Goal: Task Accomplishment & Management: Manage account settings

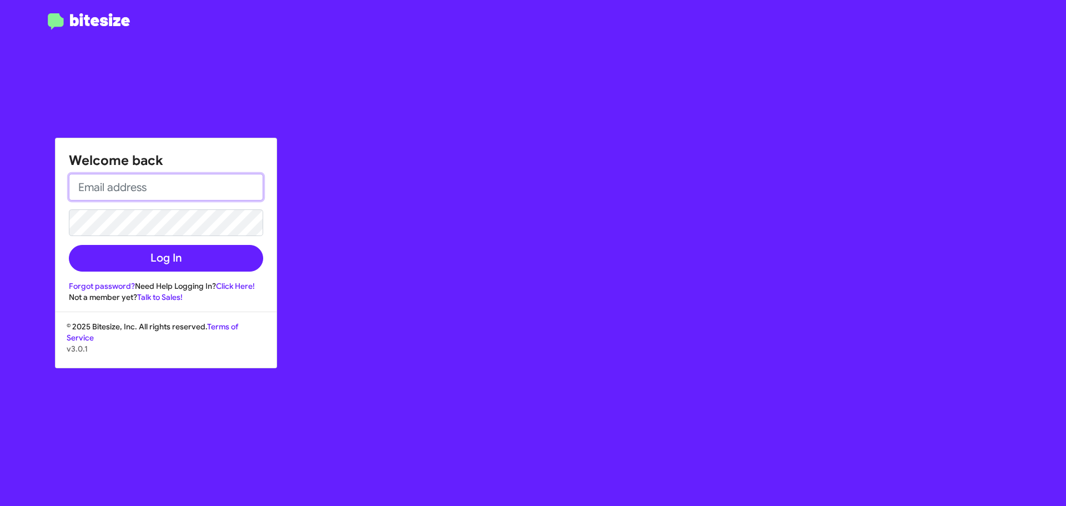
type input "[EMAIL_ADDRESS][DOMAIN_NAME]"
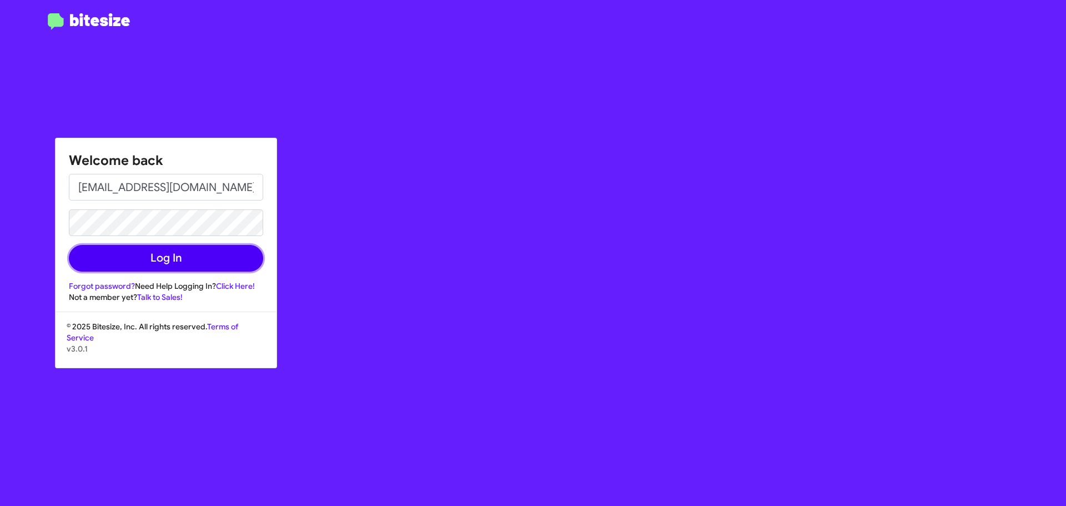
click at [120, 247] on button "Log In" at bounding box center [166, 258] width 194 height 27
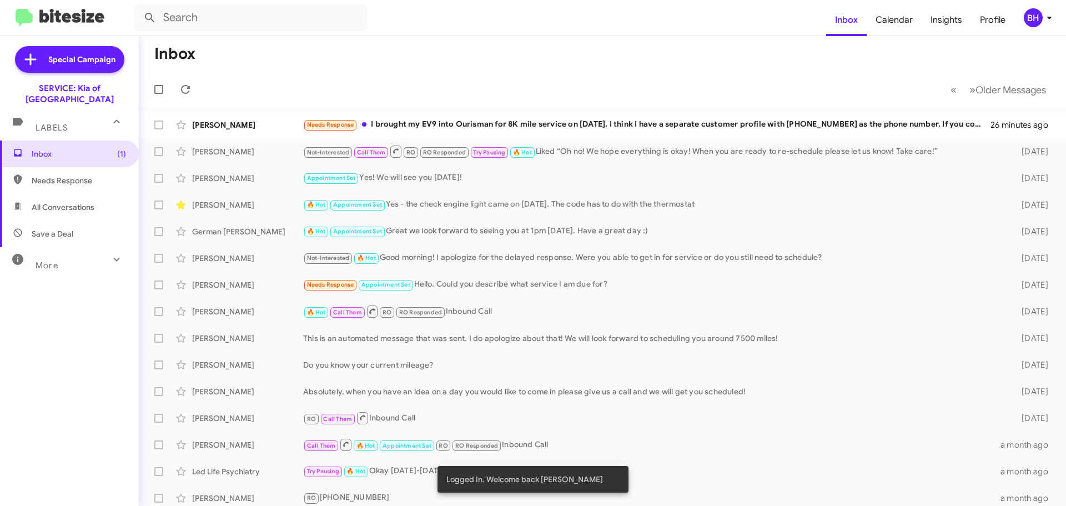
click at [467, 123] on div "Needs Response I brought my EV9 into Ourisman for 8K mile service on [DATE]. I …" at bounding box center [646, 124] width 687 height 13
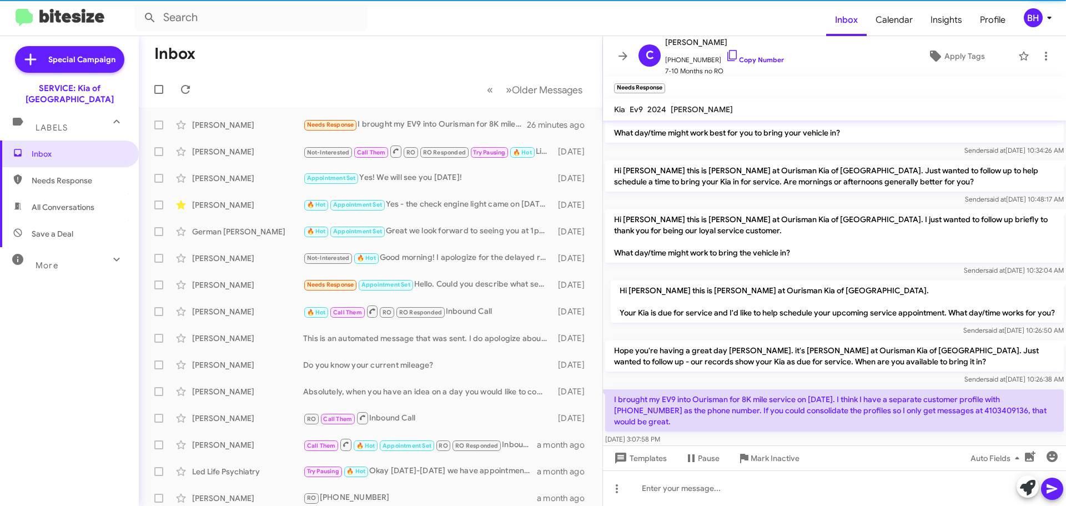
scroll to position [52, 0]
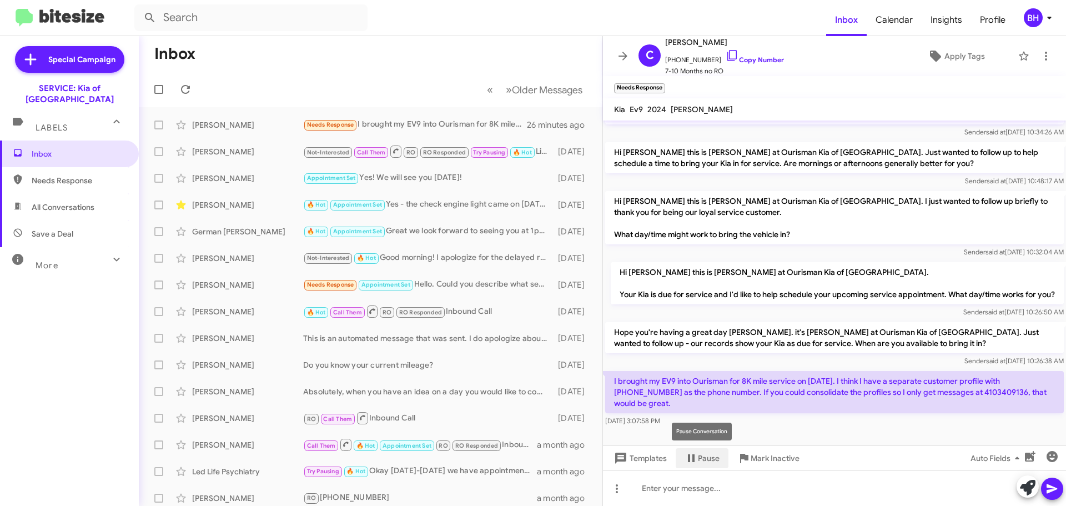
click at [705, 461] on span "Pause" at bounding box center [709, 458] width 22 height 20
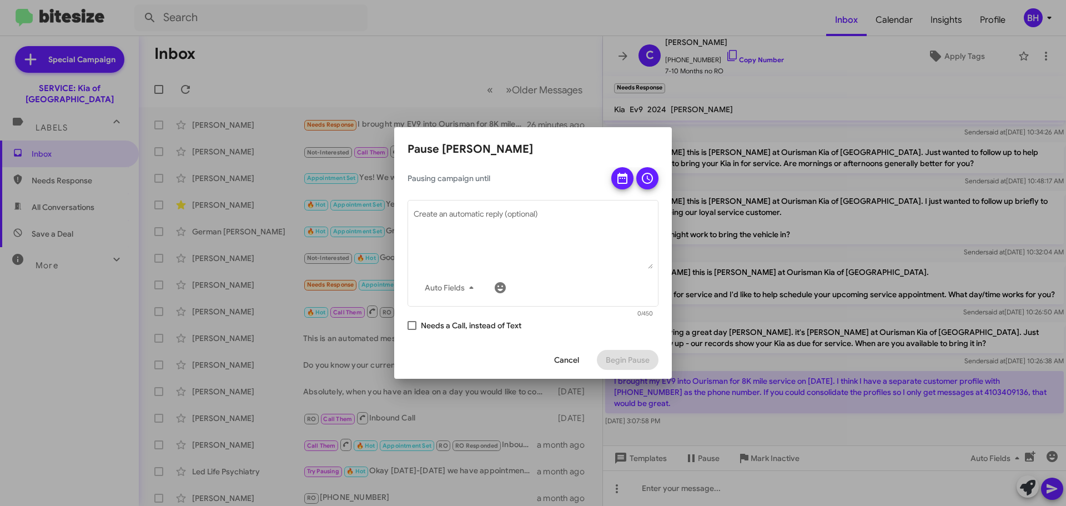
click at [568, 82] on div at bounding box center [533, 253] width 1066 height 506
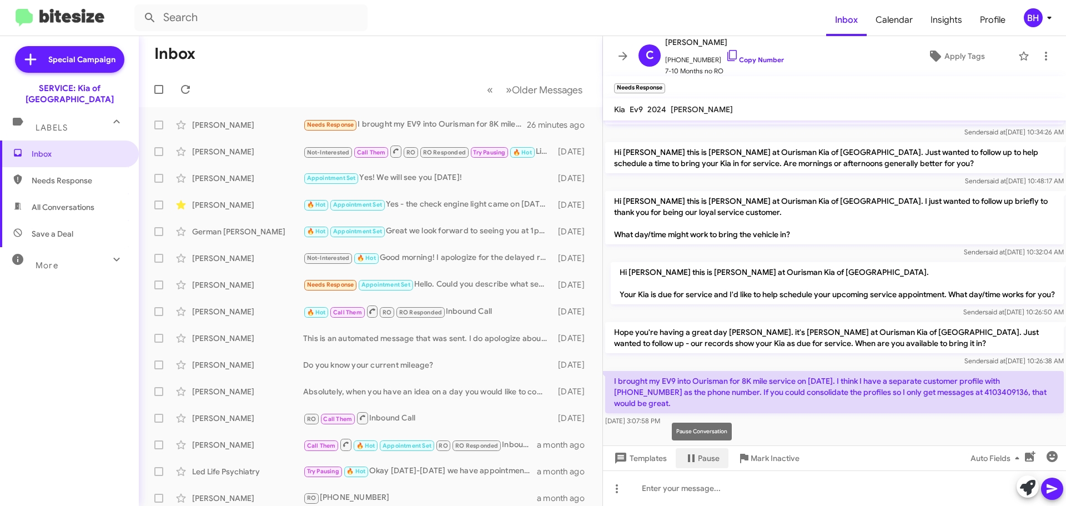
click at [707, 456] on span "Pause" at bounding box center [709, 458] width 22 height 20
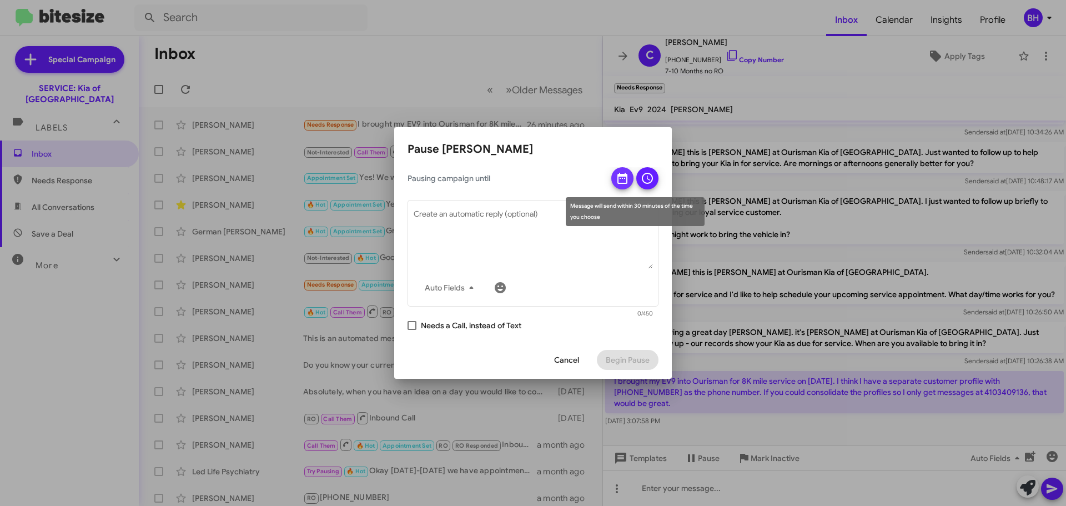
click at [621, 179] on icon at bounding box center [622, 178] width 13 height 13
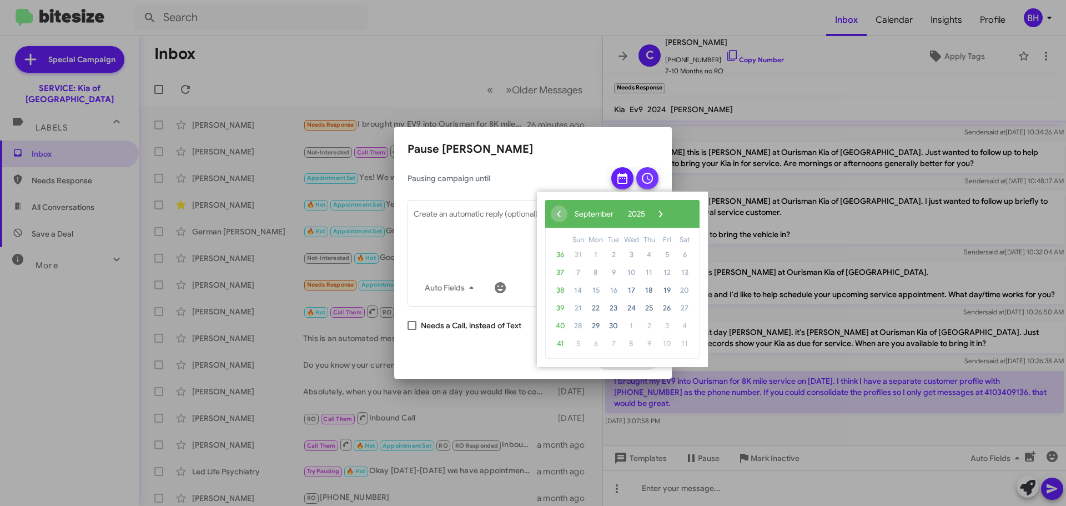
click at [646, 183] on icon at bounding box center [647, 178] width 11 height 11
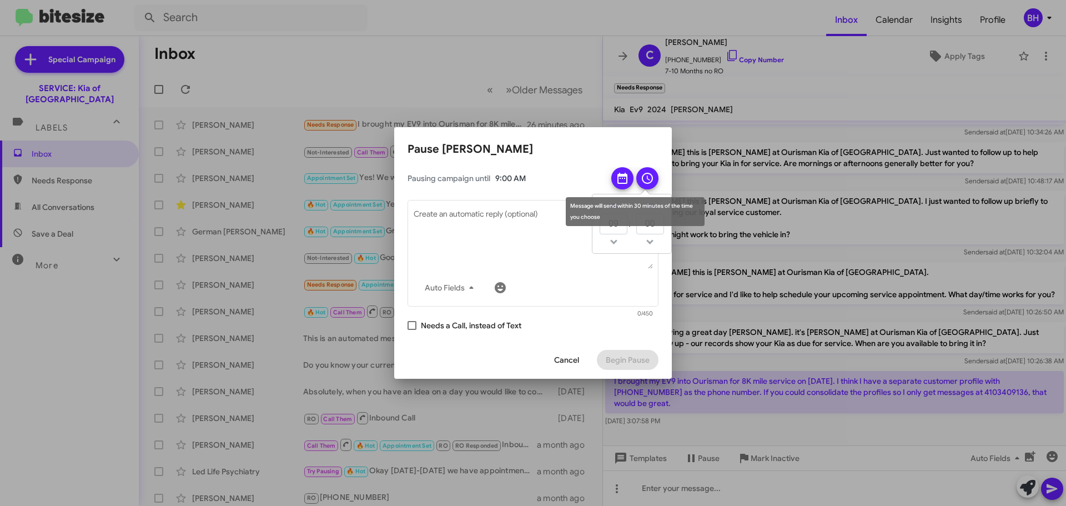
click at [650, 174] on icon at bounding box center [647, 178] width 11 height 11
click at [617, 174] on icon at bounding box center [622, 178] width 13 height 13
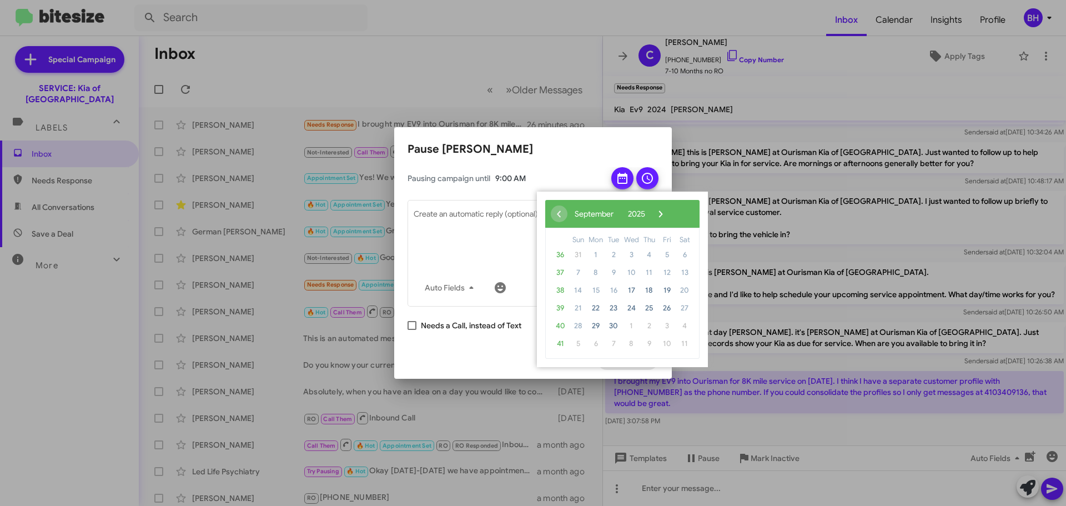
click at [669, 210] on span "›" at bounding box center [660, 213] width 17 height 17
click at [660, 210] on span "›" at bounding box center [652, 213] width 17 height 17
click at [577, 289] on span "9" at bounding box center [578, 291] width 18 height 18
click at [614, 291] on span "11" at bounding box center [614, 291] width 18 height 18
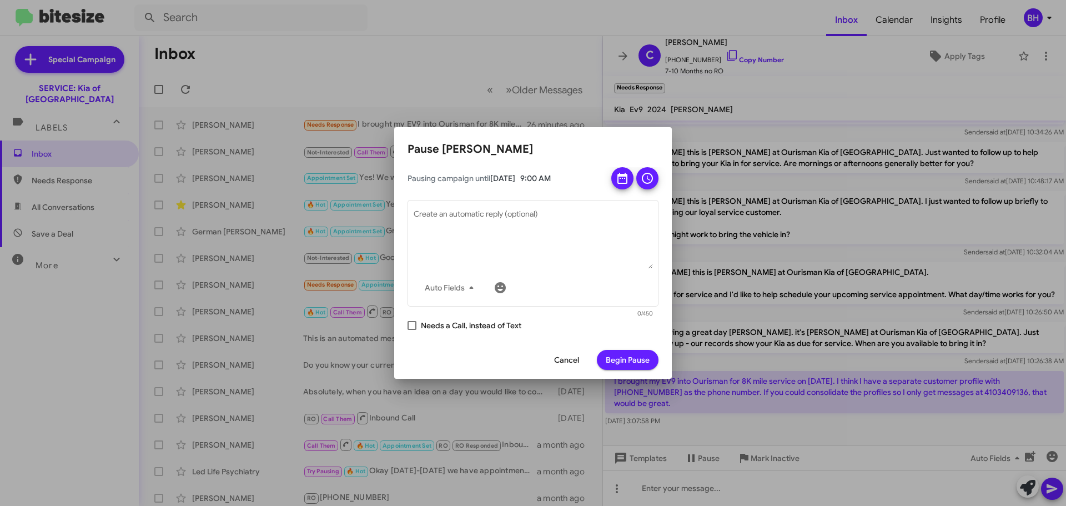
click at [637, 355] on span "Begin Pause" at bounding box center [628, 360] width 44 height 20
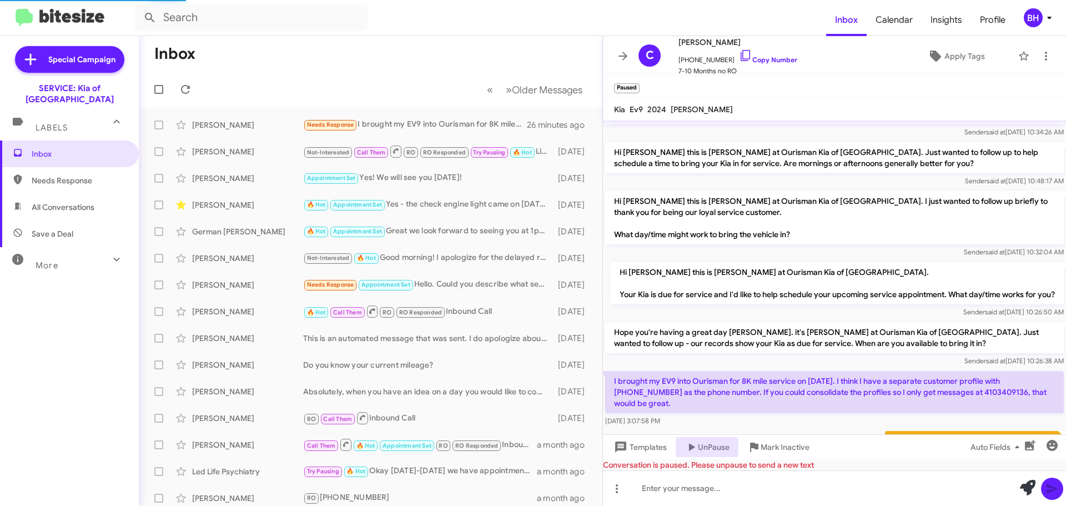
scroll to position [158, 0]
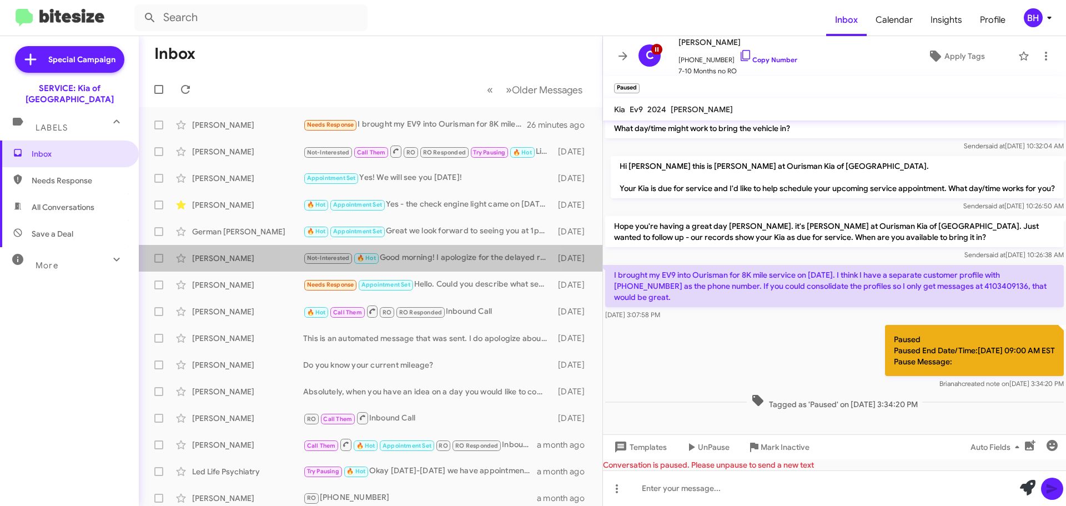
click at [424, 256] on div "Not-Interested 🔥 Hot Good morning! I apologize for the delayed response. Were y…" at bounding box center [427, 258] width 249 height 13
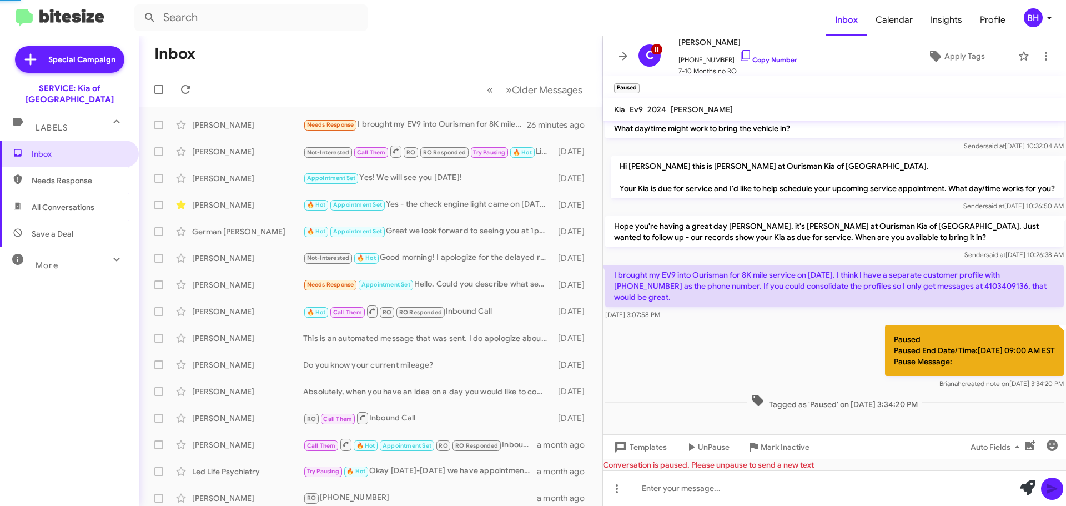
scroll to position [93, 0]
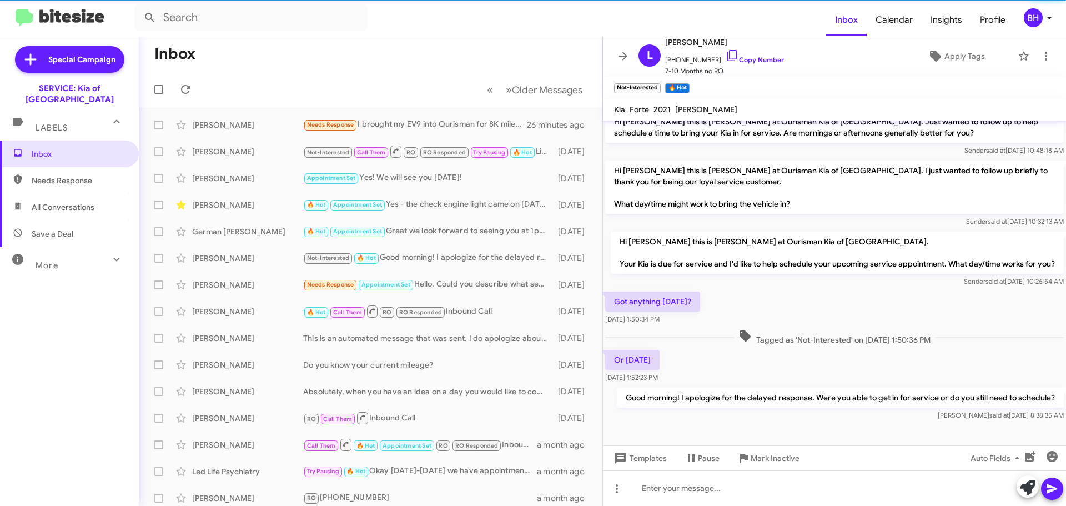
click at [465, 278] on div "Needs Response Appointment Set Hello. Could you describe what service I am due …" at bounding box center [427, 284] width 249 height 13
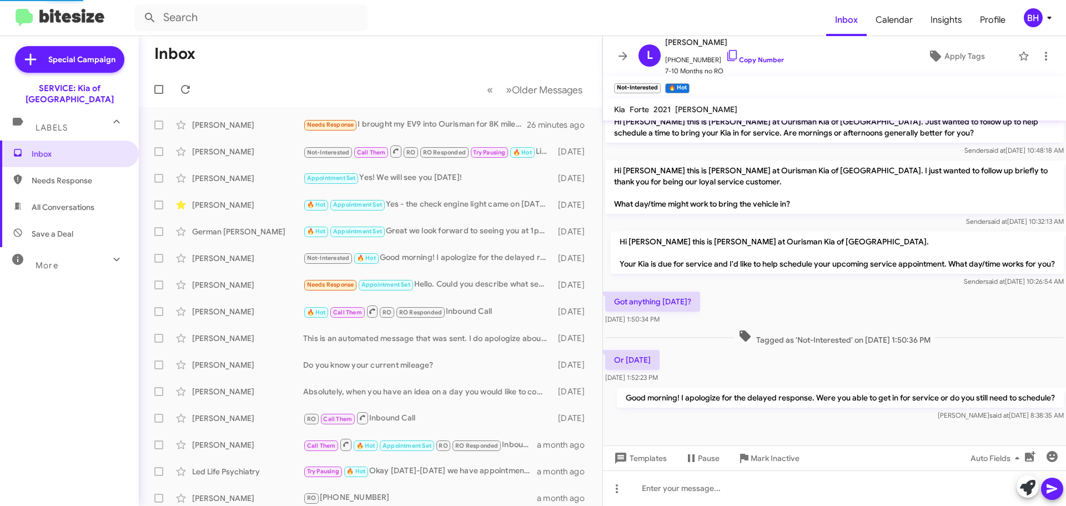
scroll to position [149, 0]
